Goal: Register for event/course

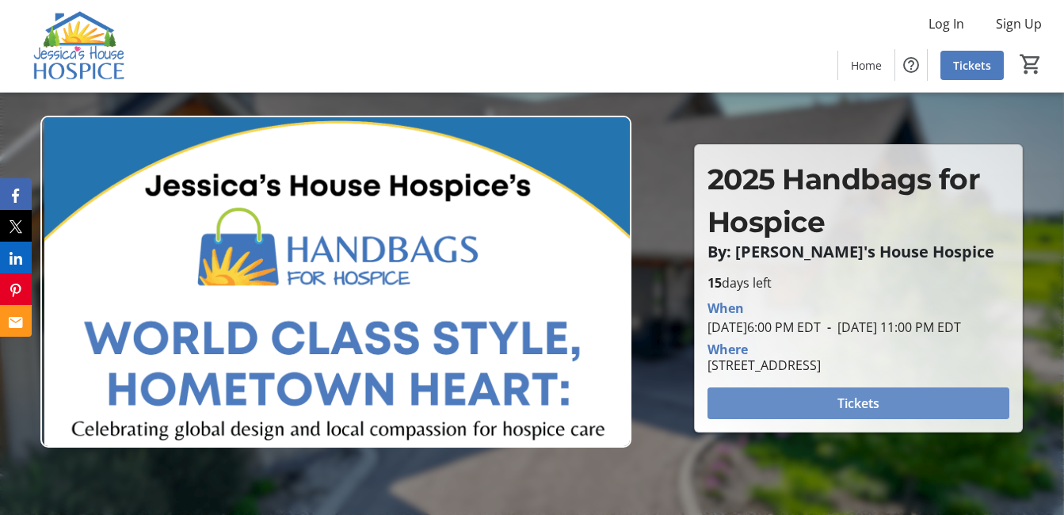
click at [840, 413] on span "Tickets" at bounding box center [858, 403] width 42 height 19
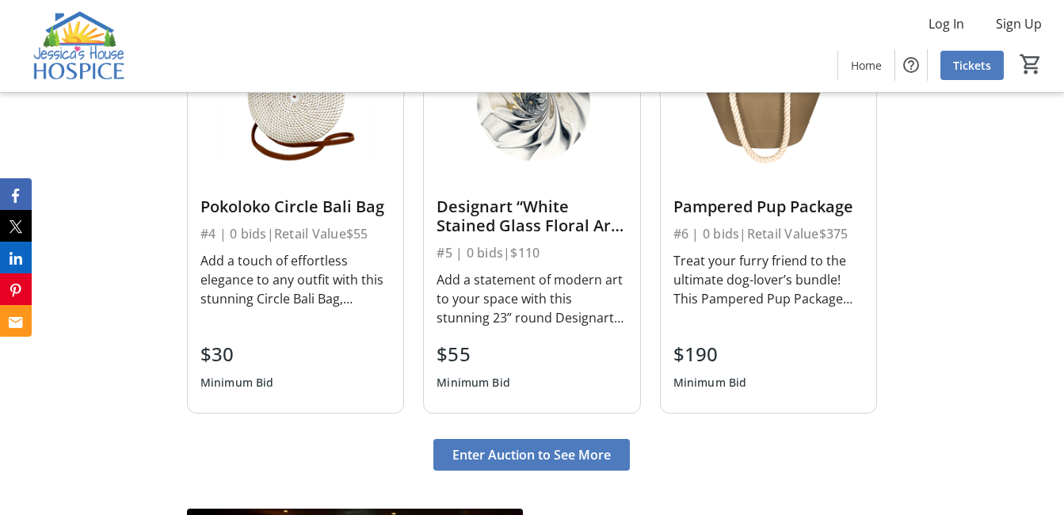
scroll to position [1743, 0]
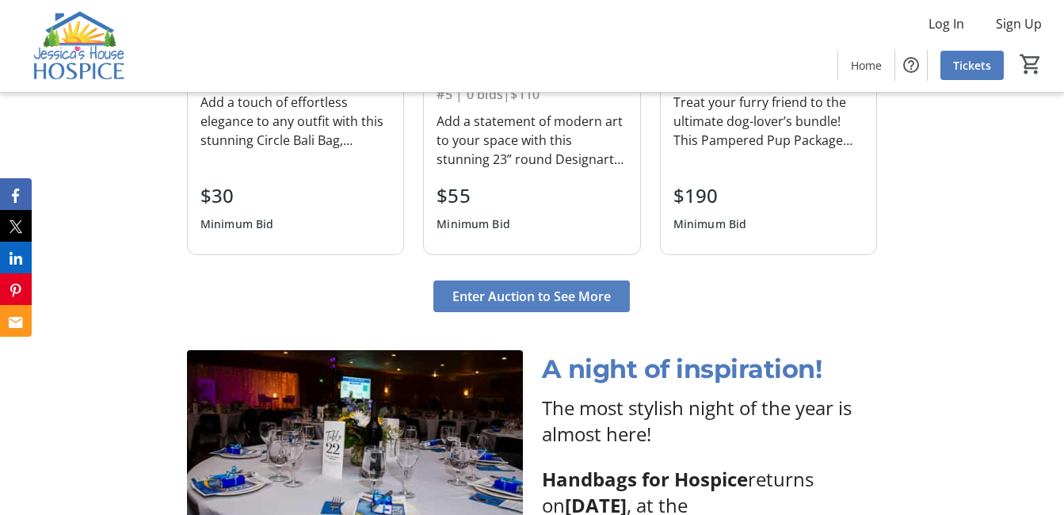
click at [517, 298] on span "Enter Auction to See More" at bounding box center [531, 296] width 158 height 19
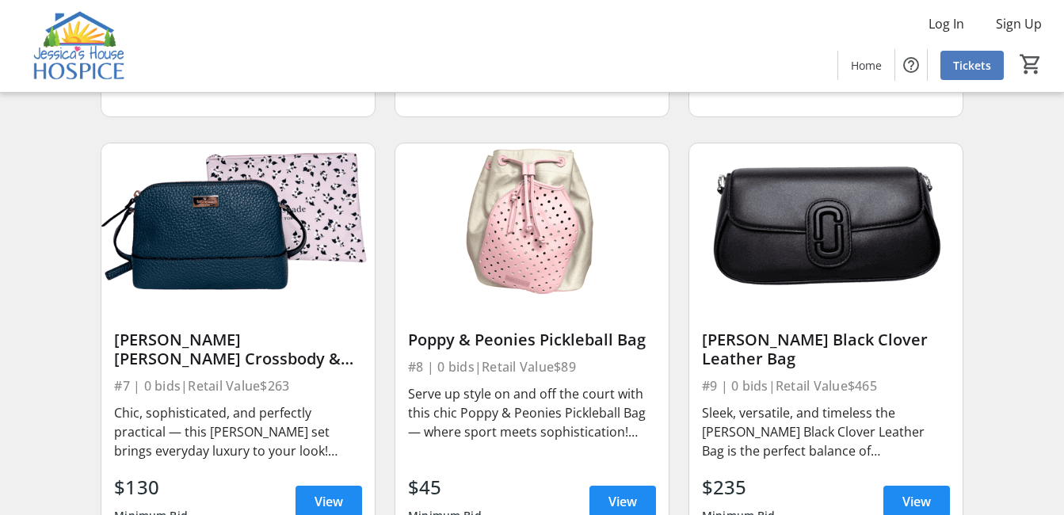
scroll to position [984, 0]
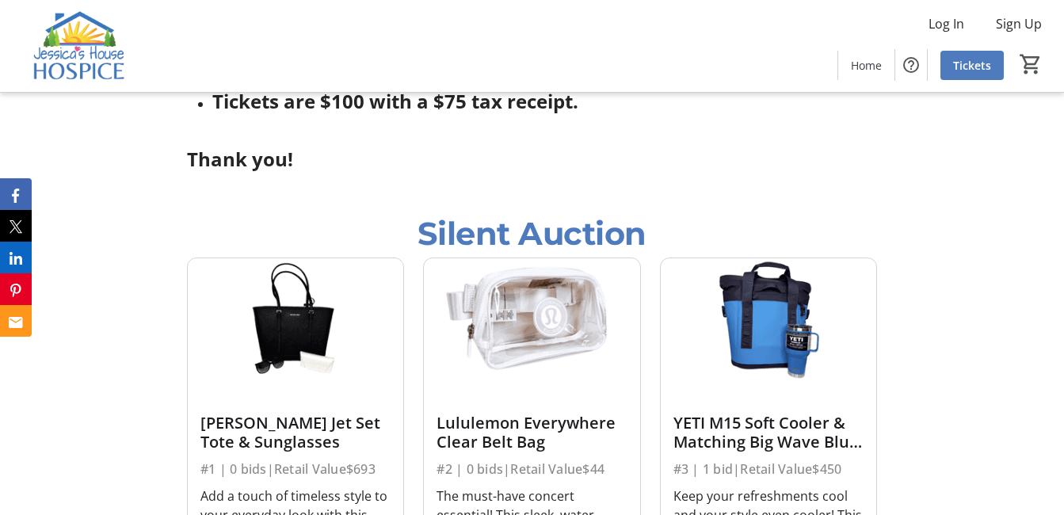
scroll to position [1743, 0]
